Goal: Task Accomplishment & Management: Use online tool/utility

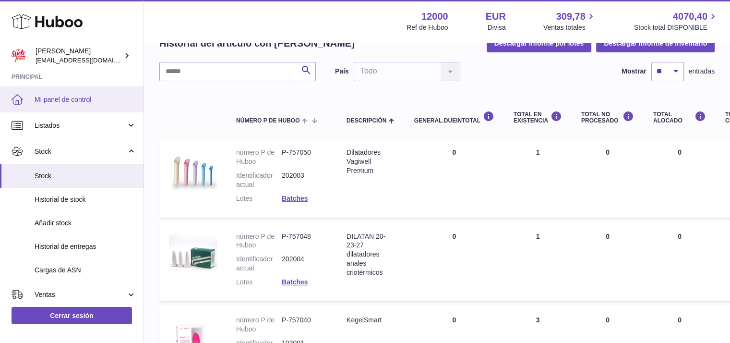
scroll to position [50, 0]
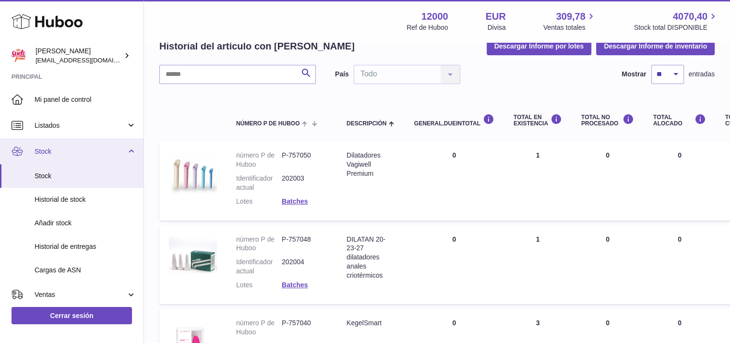
click at [54, 150] on span "Stock" at bounding box center [81, 151] width 92 height 9
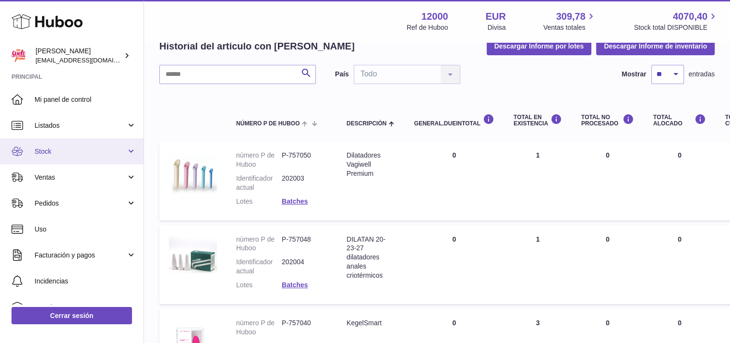
click at [55, 154] on span "Stock" at bounding box center [81, 151] width 92 height 9
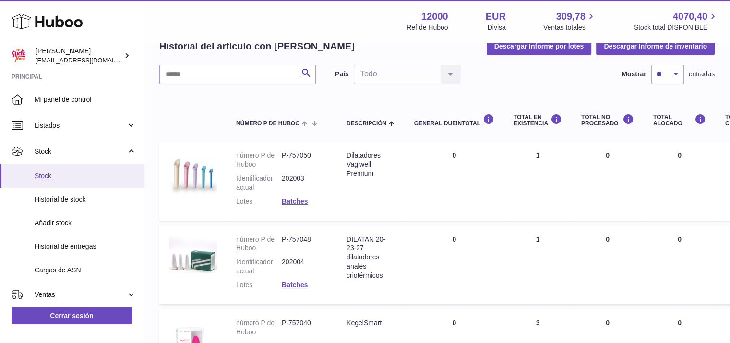
click at [53, 178] on span "Stock" at bounding box center [86, 175] width 102 height 9
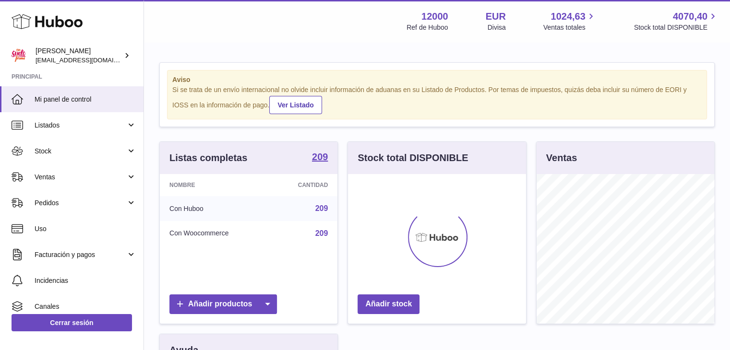
scroll to position [150, 178]
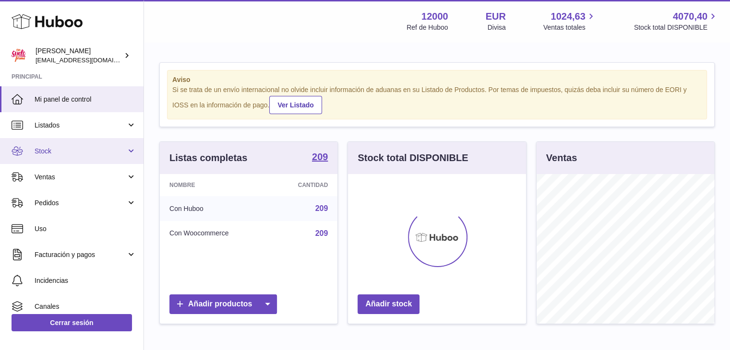
click at [36, 152] on span "Stock" at bounding box center [81, 151] width 92 height 9
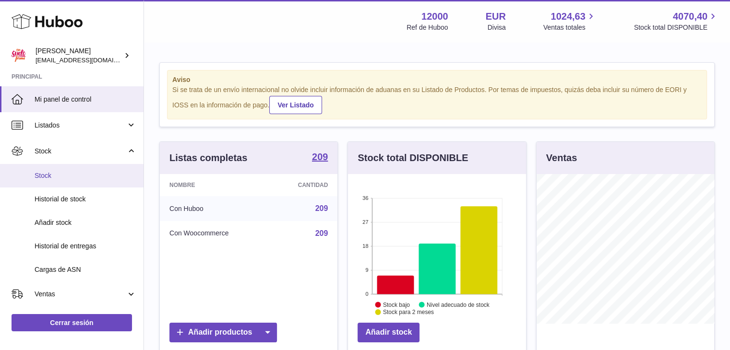
click at [52, 177] on span "Stock" at bounding box center [86, 175] width 102 height 9
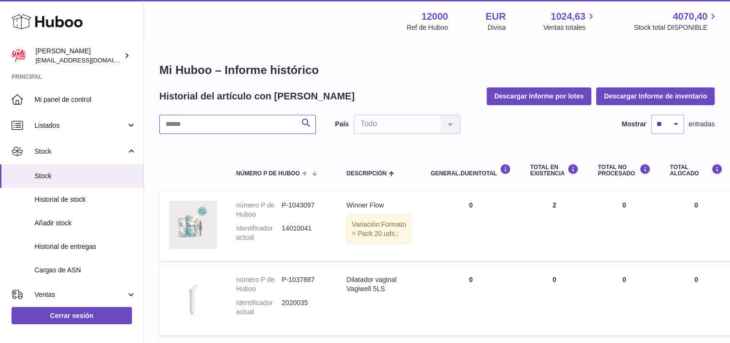
click at [234, 121] on input "text" at bounding box center [237, 124] width 156 height 19
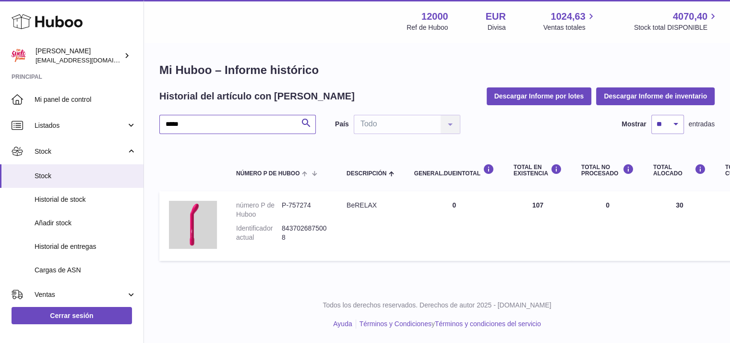
type input "*****"
